Goal: Feedback & Contribution: Leave review/rating

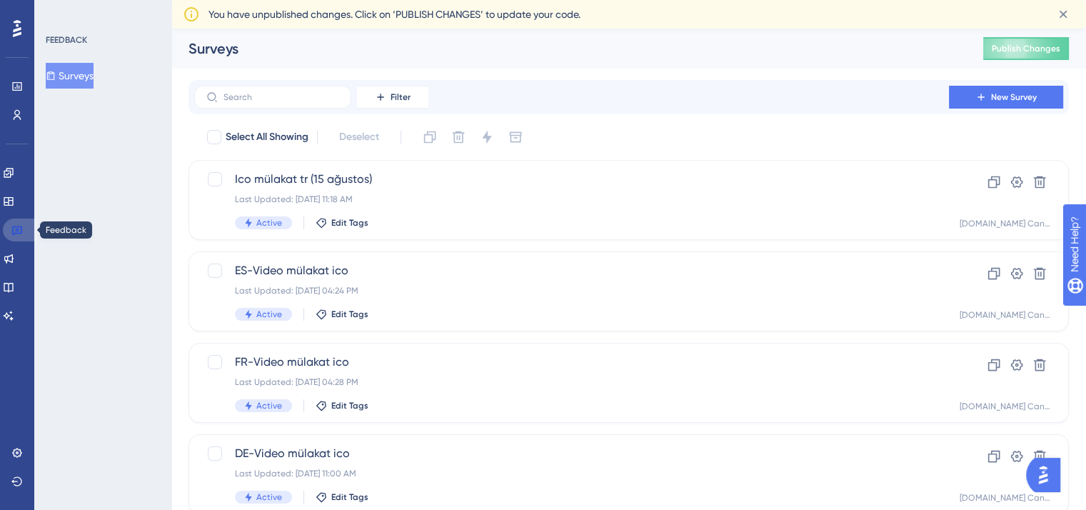
click at [21, 229] on icon at bounding box center [17, 230] width 10 height 9
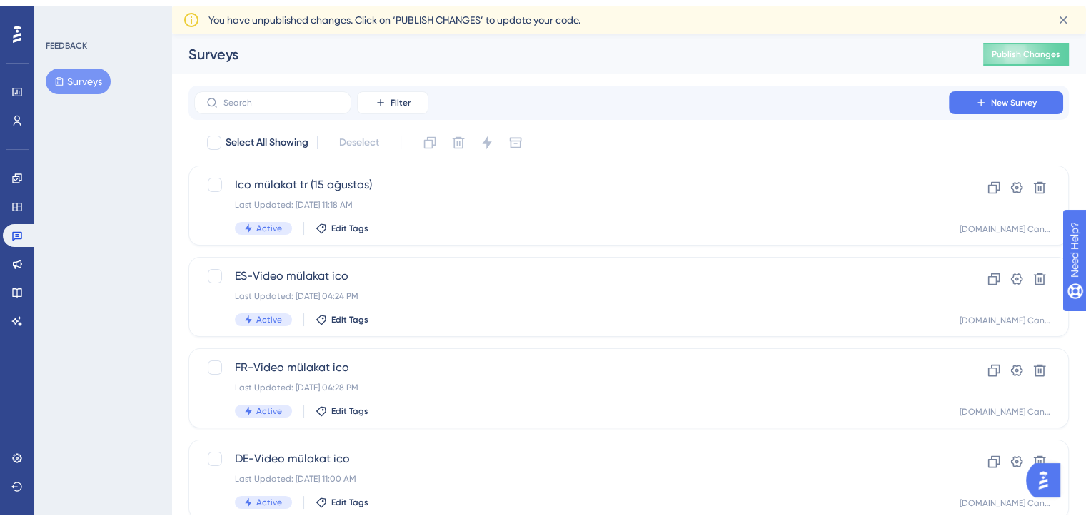
scroll to position [143, 0]
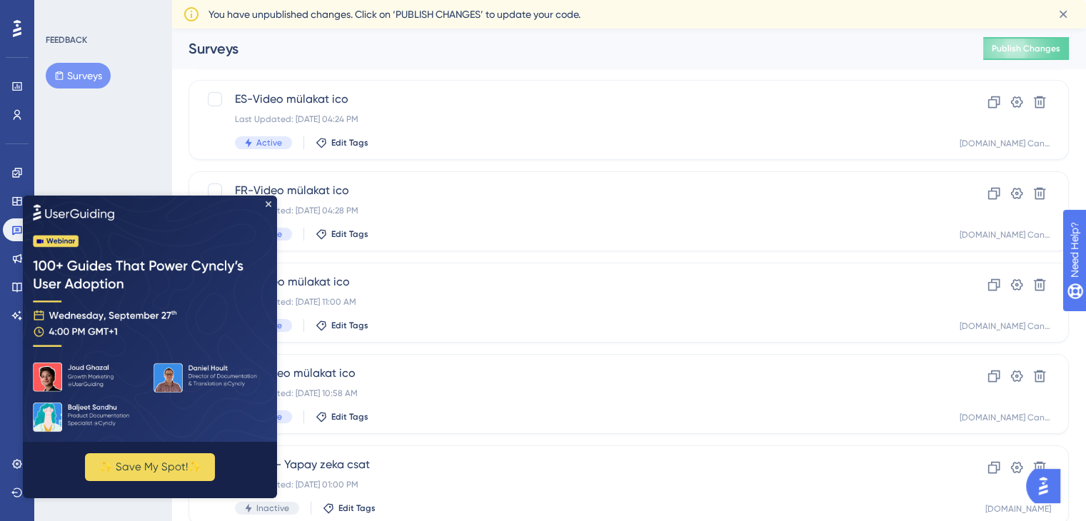
click at [137, 137] on div "FEEDBACK Surveys" at bounding box center [102, 260] width 137 height 521
click at [266, 204] on icon "Close Preview" at bounding box center [269, 204] width 6 height 6
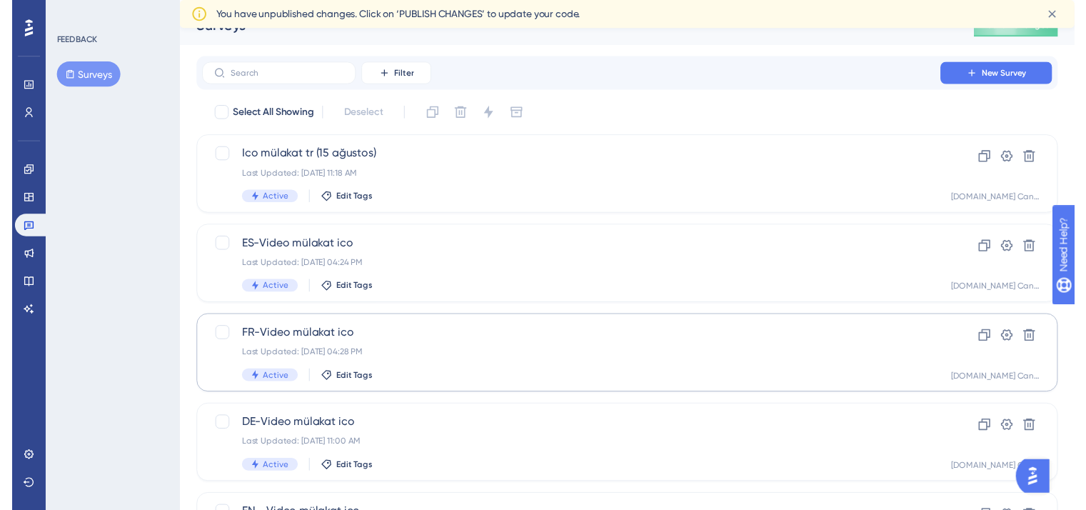
scroll to position [0, 0]
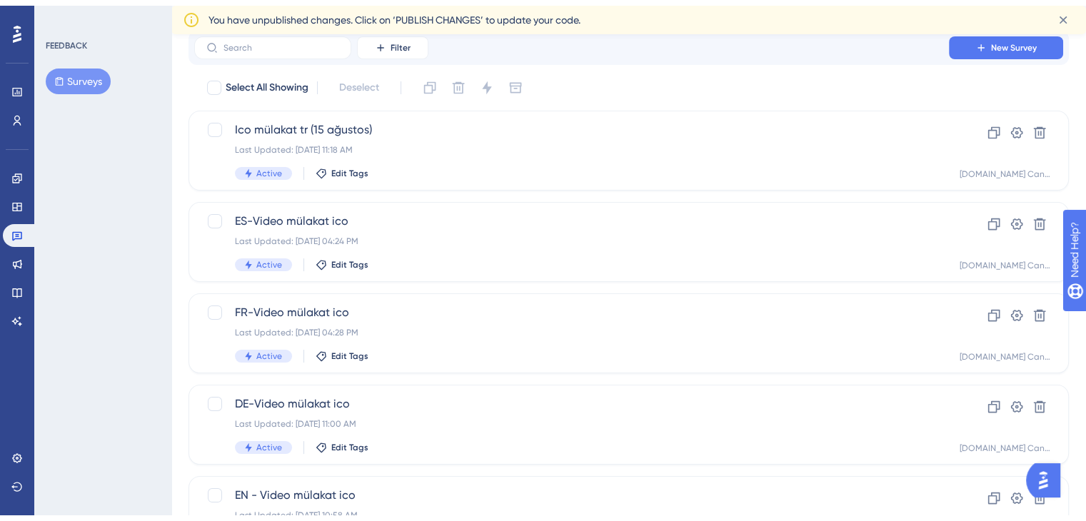
scroll to position [71, 0]
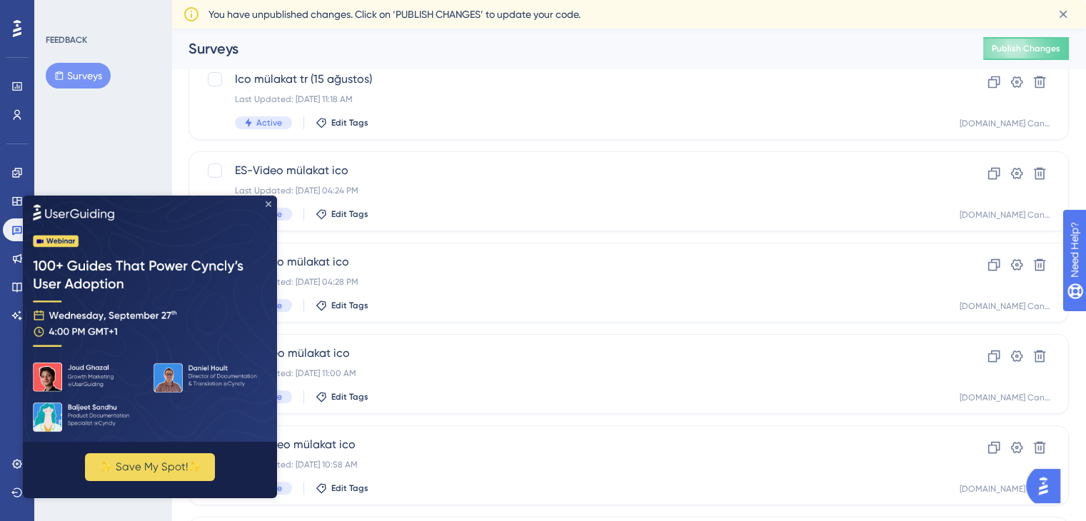
click at [270, 203] on icon "Close Preview" at bounding box center [269, 204] width 6 height 6
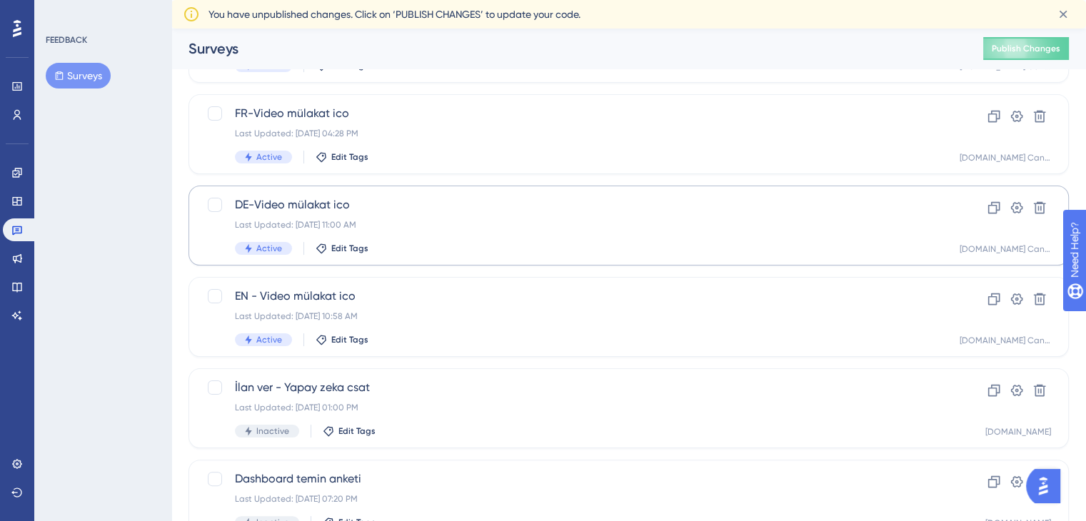
scroll to position [214, 0]
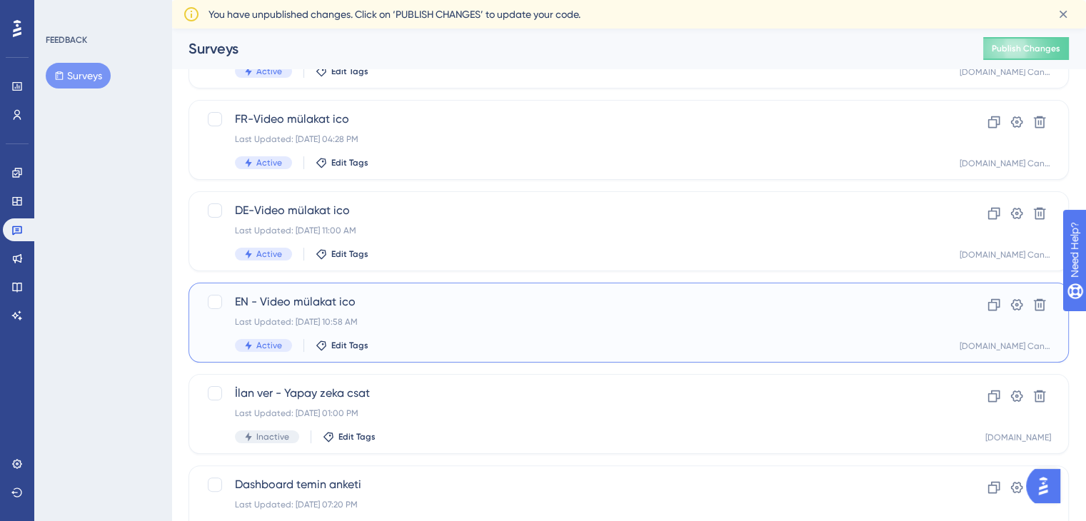
click at [293, 303] on span "EN - Video mülakat ico" at bounding box center [571, 301] width 673 height 17
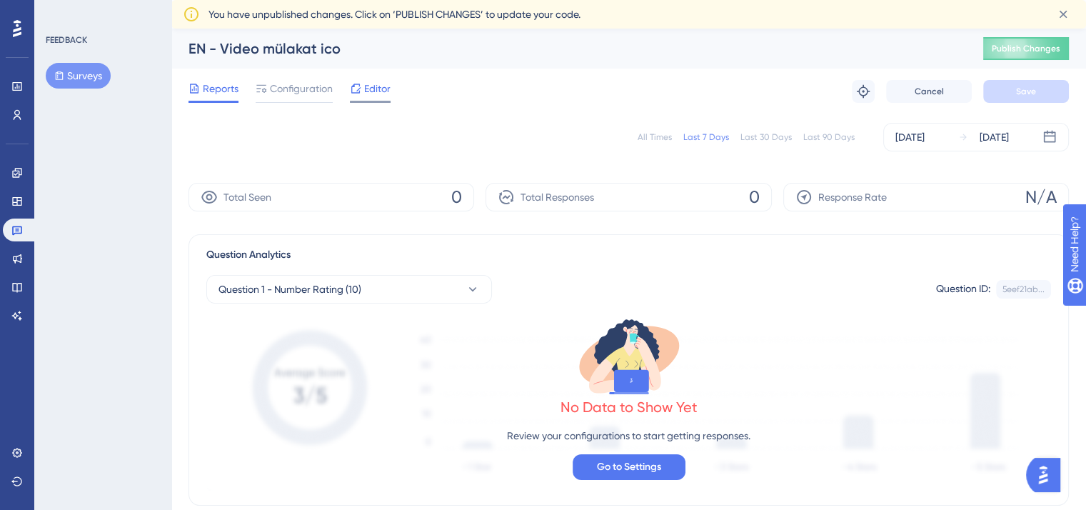
click at [367, 89] on span "Editor" at bounding box center [377, 88] width 26 height 17
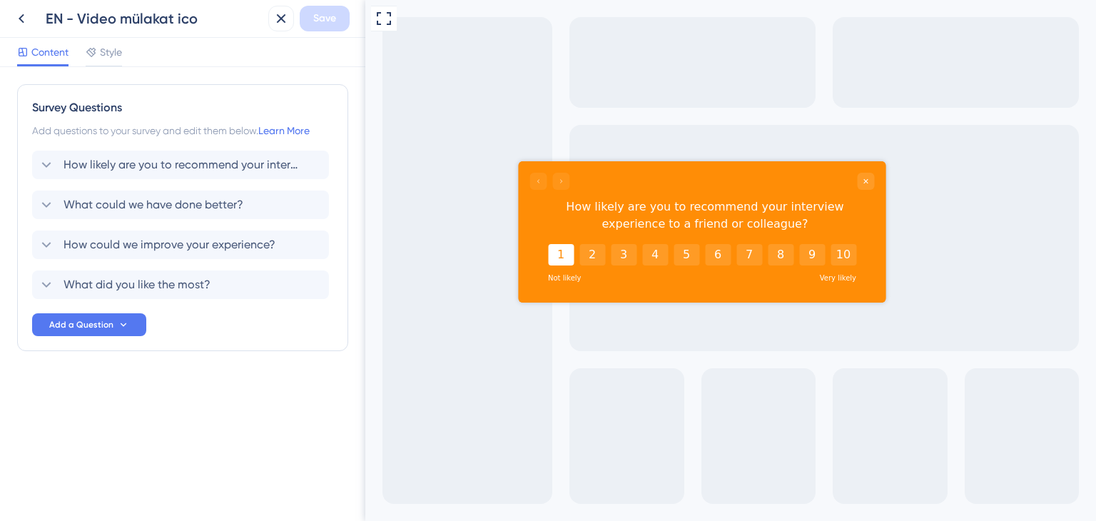
click at [560, 261] on button "1" at bounding box center [561, 254] width 26 height 21
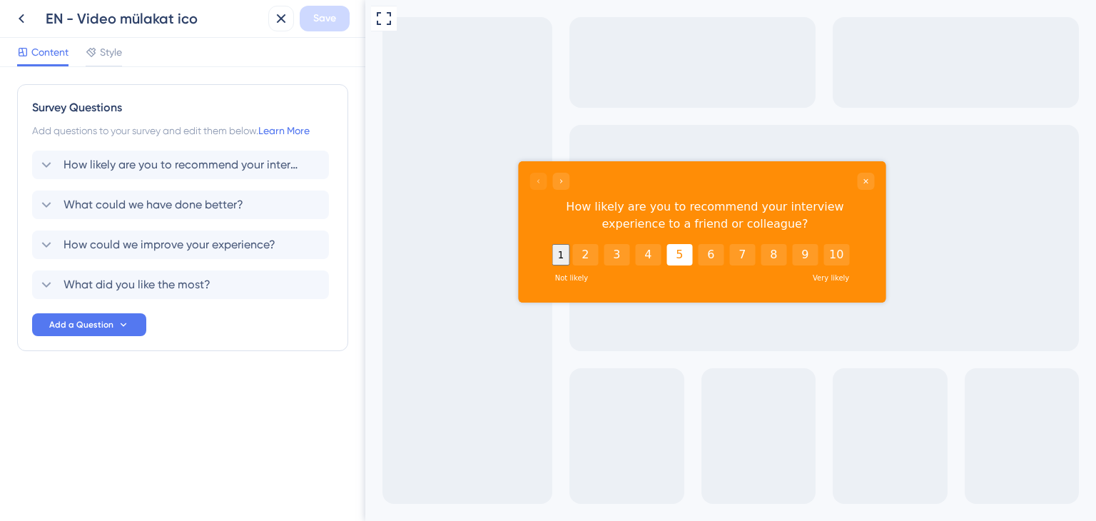
click at [684, 256] on button "5" at bounding box center [680, 254] width 26 height 21
click at [564, 256] on button "1" at bounding box center [568, 254] width 26 height 21
click at [684, 258] on button "5" at bounding box center [680, 254] width 26 height 21
click at [555, 184] on div "Go to Question 2" at bounding box center [560, 181] width 17 height 17
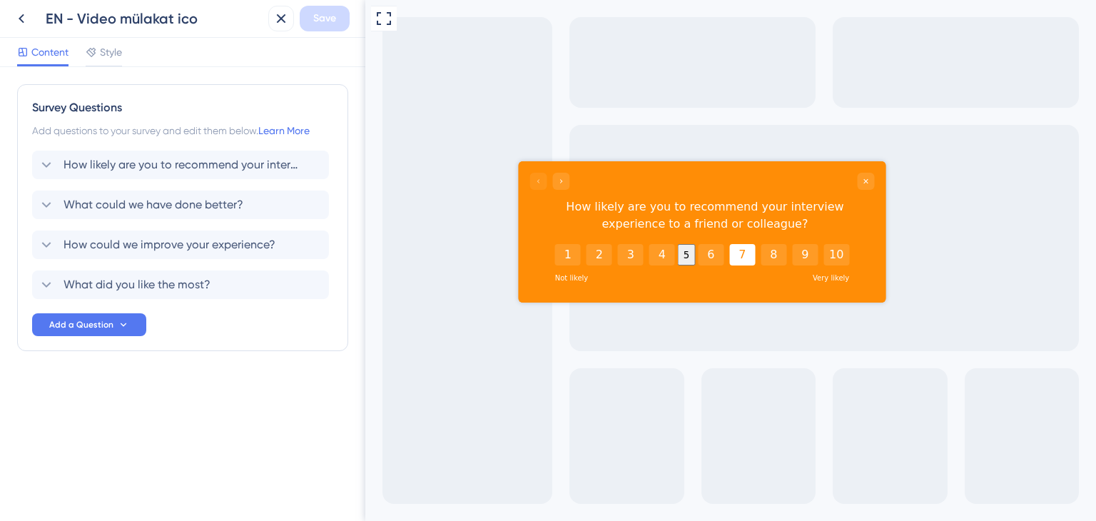
click at [743, 256] on button "7" at bounding box center [742, 254] width 26 height 21
click at [557, 181] on icon "Go to Question 2" at bounding box center [561, 181] width 9 height 9
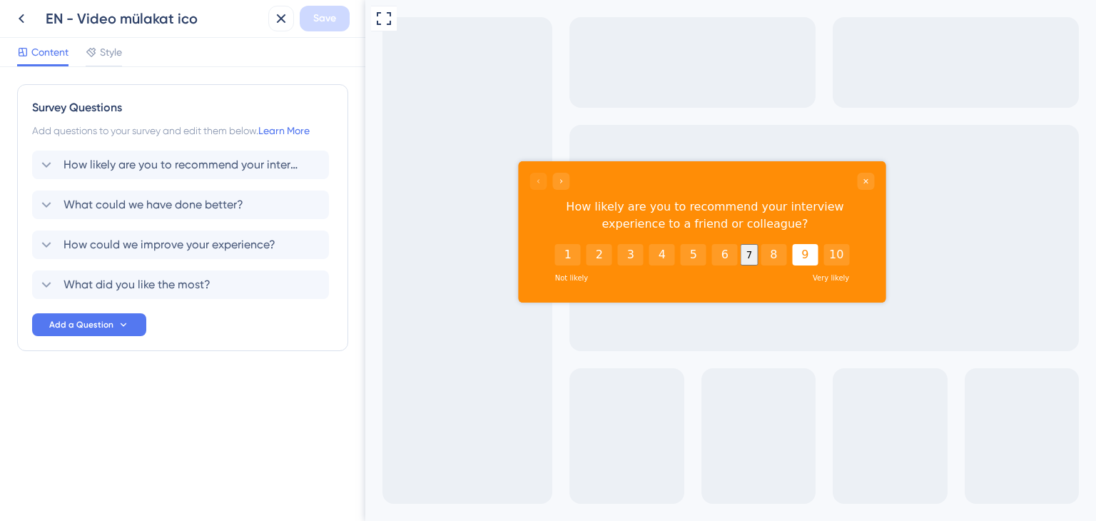
click at [805, 256] on button "9" at bounding box center [805, 254] width 26 height 21
click at [564, 178] on icon "Go to Question 2" at bounding box center [561, 181] width 9 height 9
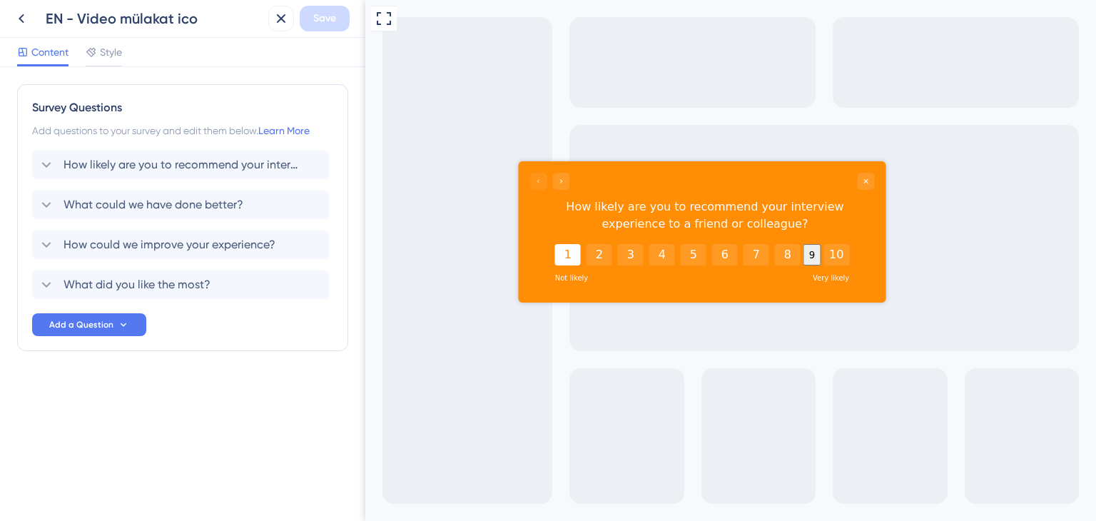
click at [563, 250] on button "1" at bounding box center [568, 254] width 26 height 21
click at [560, 180] on icon "Go to Question 2" at bounding box center [561, 181] width 2 height 4
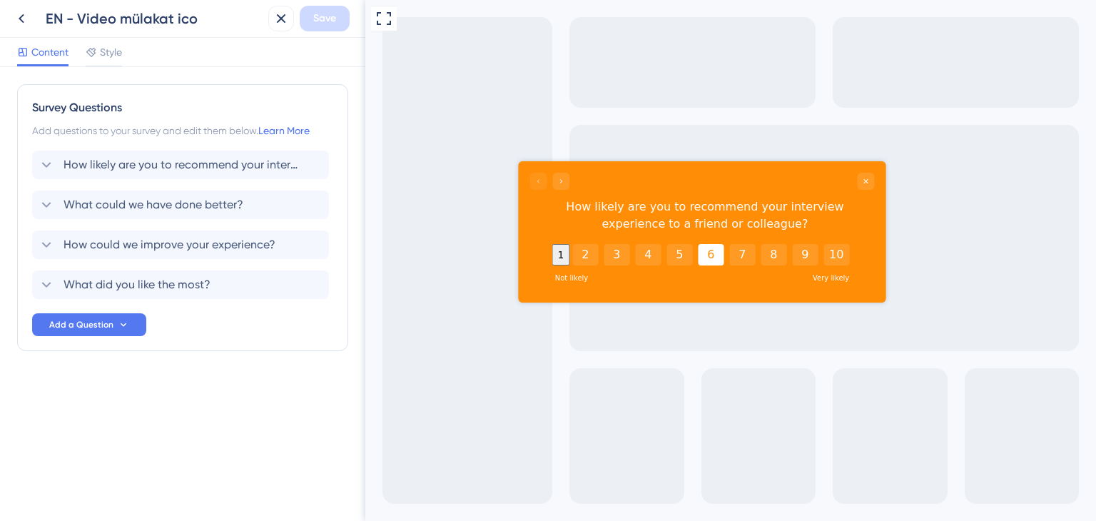
click at [712, 263] on button "6" at bounding box center [711, 254] width 26 height 21
click at [565, 178] on icon "Go to Question 2" at bounding box center [561, 181] width 9 height 9
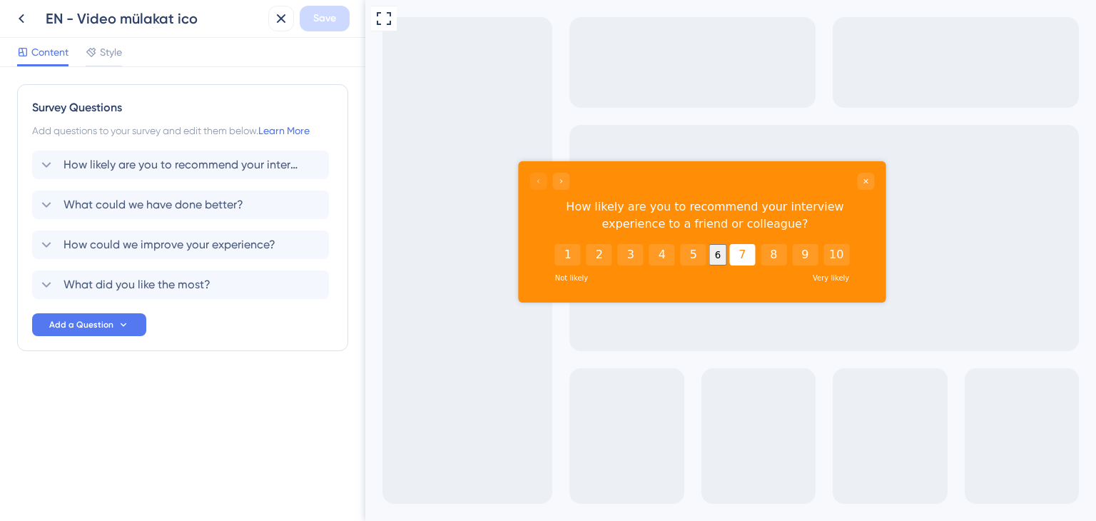
click at [744, 257] on button "7" at bounding box center [742, 254] width 26 height 21
click at [557, 180] on icon "Go to Question 2" at bounding box center [561, 181] width 9 height 9
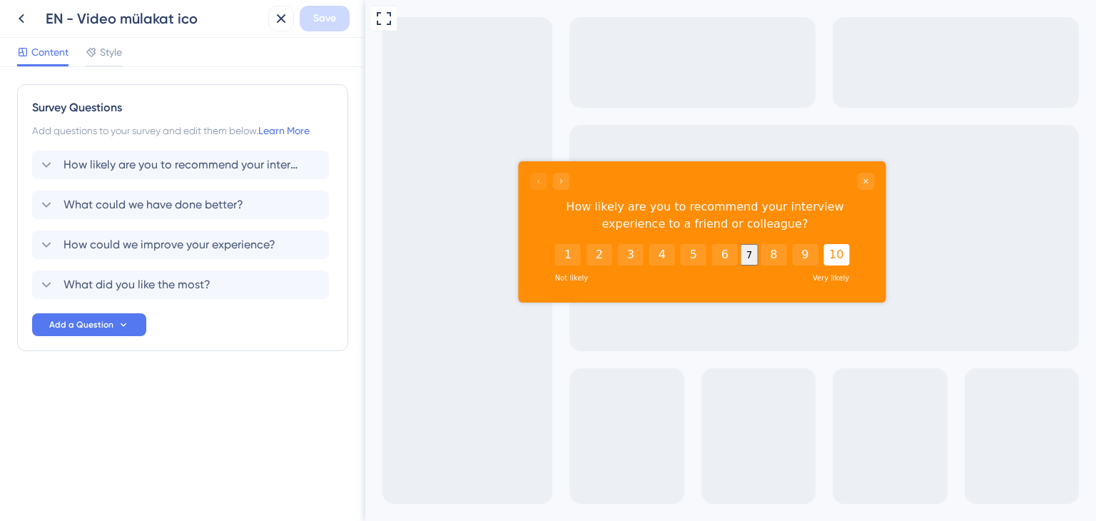
click at [843, 251] on button "10" at bounding box center [837, 254] width 26 height 21
click at [568, 184] on div "Go to Question 2" at bounding box center [560, 181] width 17 height 17
